Goal: Find specific page/section: Find specific page/section

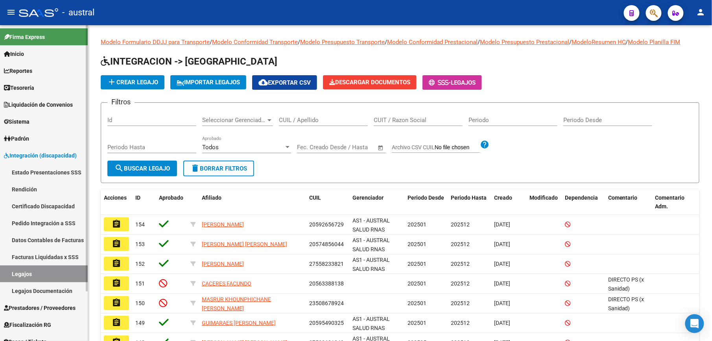
scroll to position [117, 0]
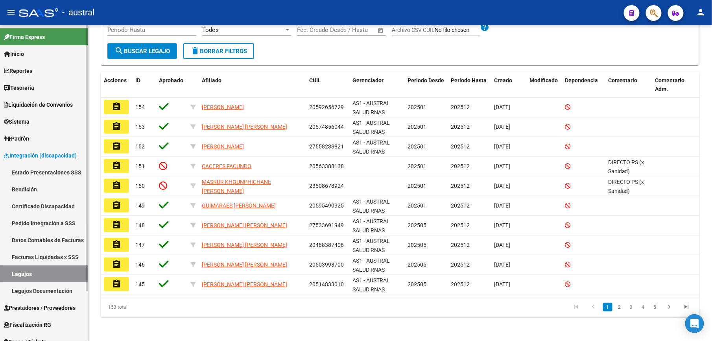
click at [18, 72] on span "Reportes" at bounding box center [18, 70] width 28 height 9
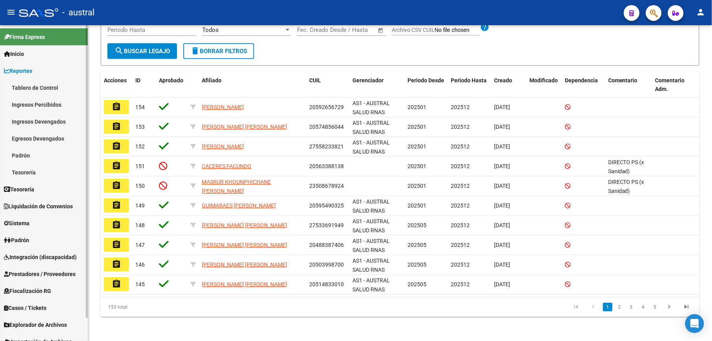
click at [32, 188] on span "Tesorería" at bounding box center [19, 189] width 30 height 9
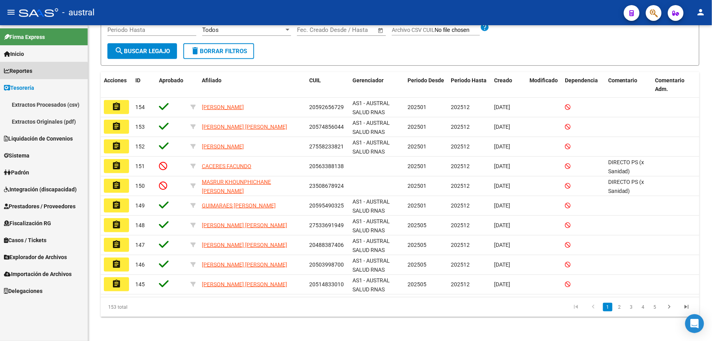
click at [17, 73] on span "Reportes" at bounding box center [18, 70] width 28 height 9
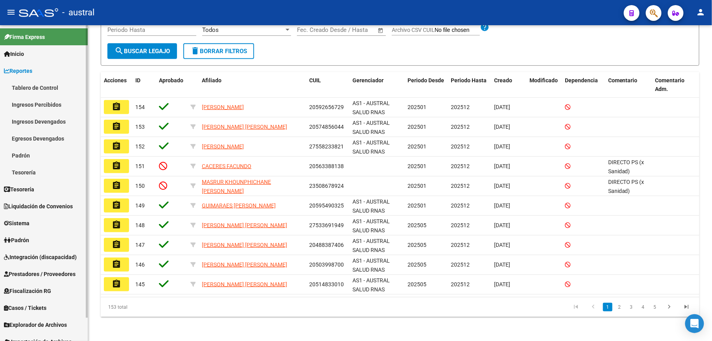
click at [36, 81] on link "Tablero de Control" at bounding box center [44, 87] width 88 height 17
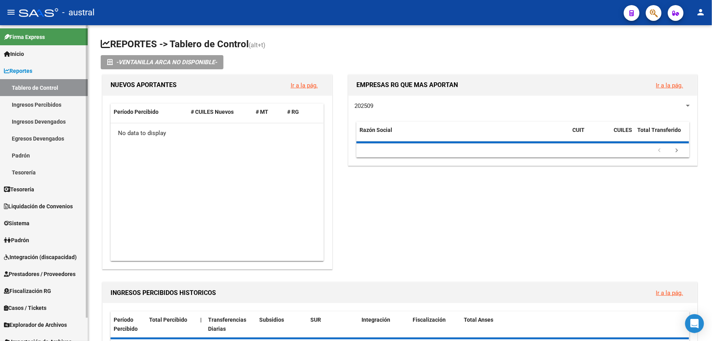
click at [47, 106] on link "Ingresos Percibidos" at bounding box center [44, 104] width 88 height 17
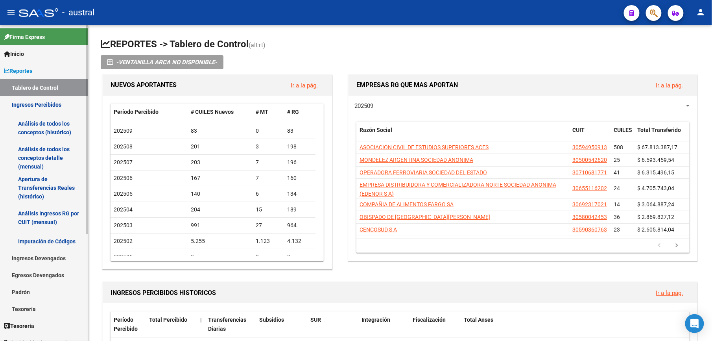
click at [38, 156] on link "Análisis de todos los conceptos detalle (mensual)" at bounding box center [44, 158] width 88 height 30
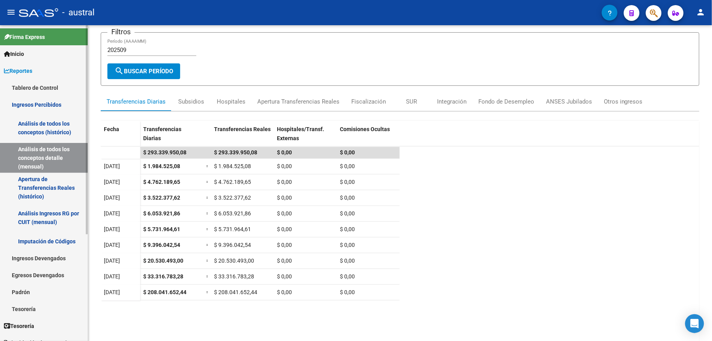
click at [43, 178] on link "Apertura de Transferencias Reales (histórico)" at bounding box center [44, 188] width 88 height 30
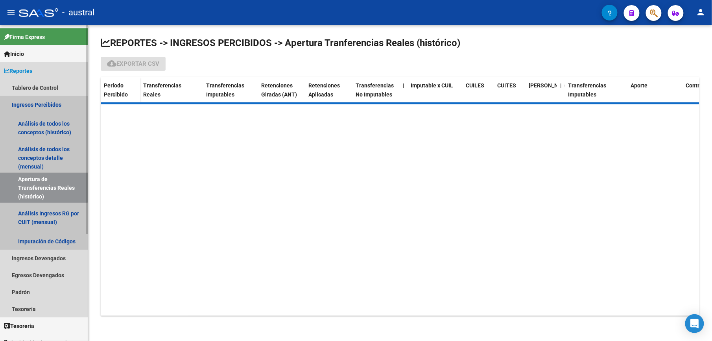
scroll to position [1, 0]
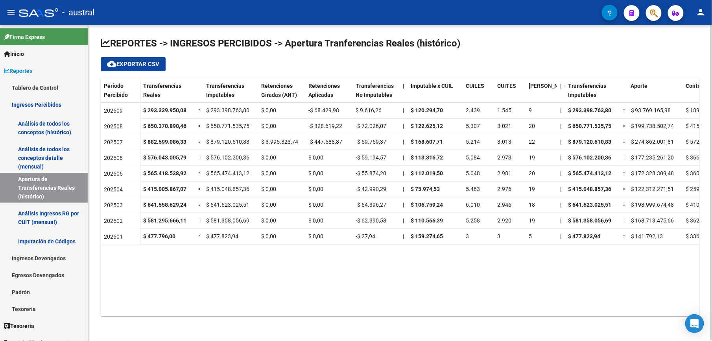
drag, startPoint x: 406, startPoint y: 306, endPoint x: 445, endPoint y: 306, distance: 39.3
click at [445, 306] on datatable-body "202509 $ 293.339.950,08 = $ 293.398.763,80 $ 0,00 -$ 68.429,98 $ 9.616,26 | $ 1…" at bounding box center [400, 210] width 599 height 214
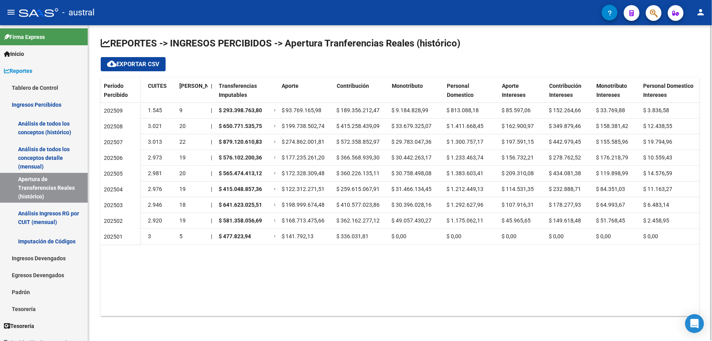
scroll to position [0, 0]
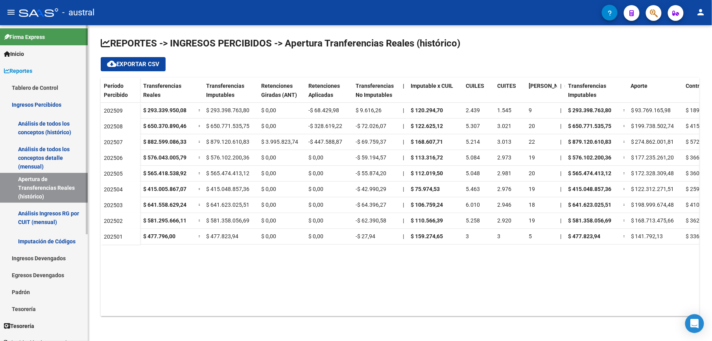
click at [40, 103] on link "Ingresos Percibidos" at bounding box center [44, 104] width 88 height 17
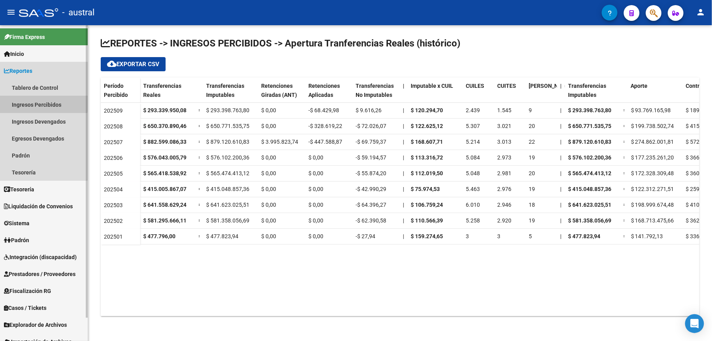
click at [40, 103] on link "Ingresos Percibidos" at bounding box center [44, 104] width 88 height 17
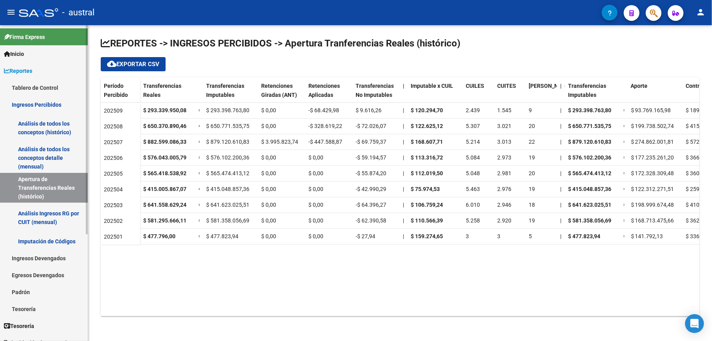
click at [37, 128] on link "Análisis de todos los conceptos (histórico)" at bounding box center [44, 128] width 88 height 30
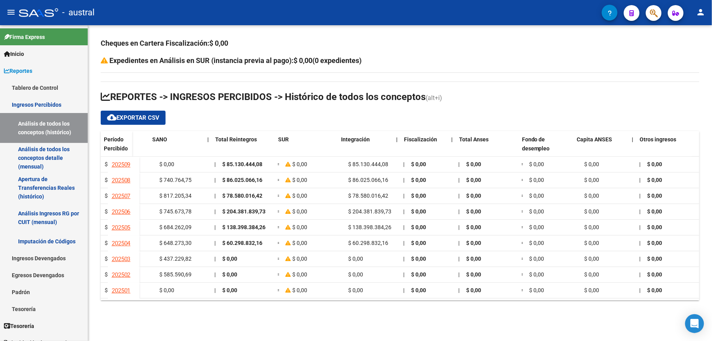
scroll to position [0, 516]
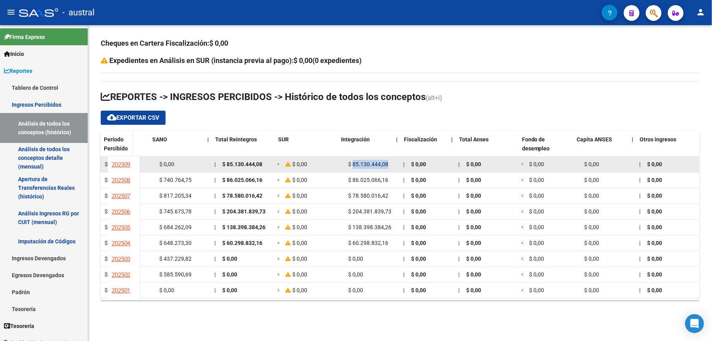
drag, startPoint x: 345, startPoint y: 168, endPoint x: 390, endPoint y: 168, distance: 44.1
click at [390, 168] on div "$ 85.130.444,08" at bounding box center [373, 164] width 49 height 9
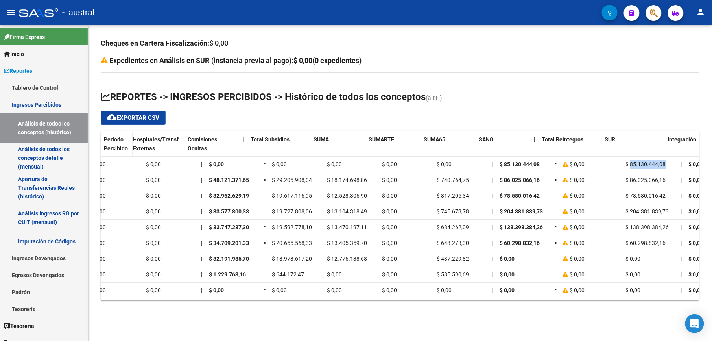
scroll to position [0, 14]
